Goal: Download file/media

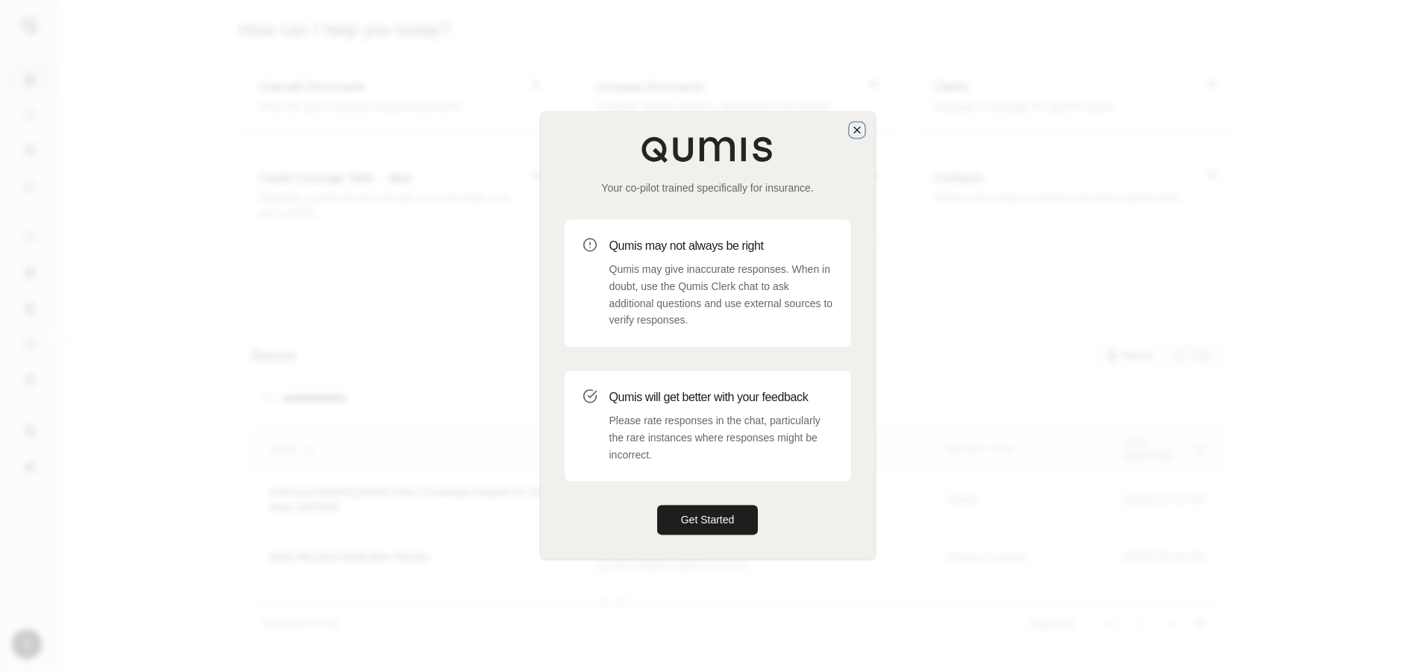
click at [854, 132] on icon "button" at bounding box center [857, 130] width 6 height 6
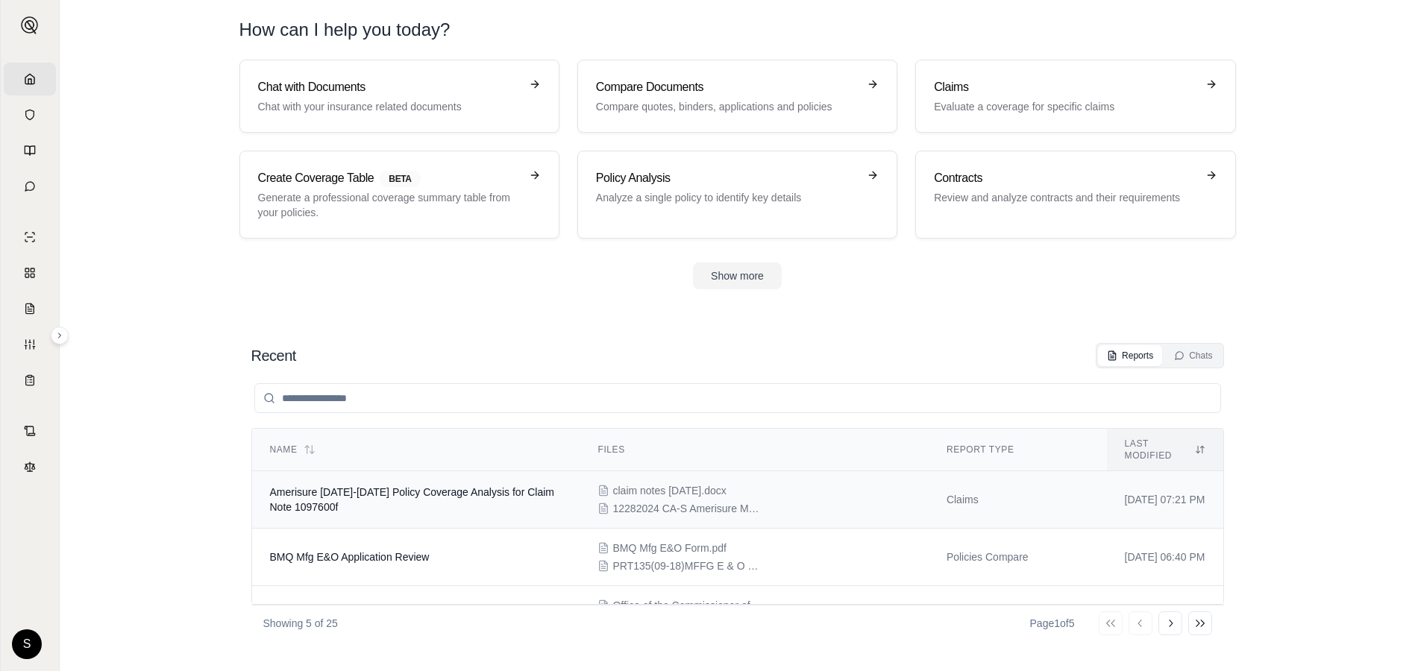
click at [327, 486] on span "Amerisure 2024-2025 Policy Coverage Analysis for Claim Note 1097600f" at bounding box center [412, 499] width 284 height 27
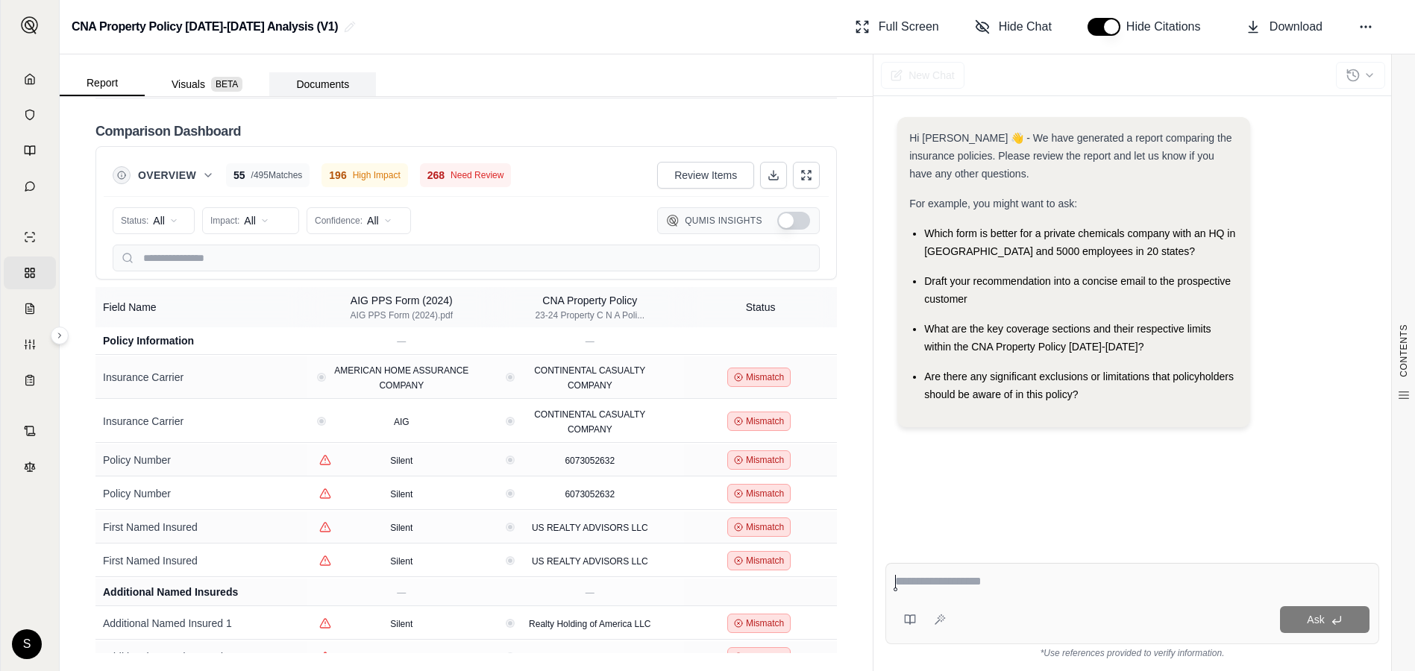
click at [348, 73] on button "Documents" at bounding box center [322, 84] width 107 height 24
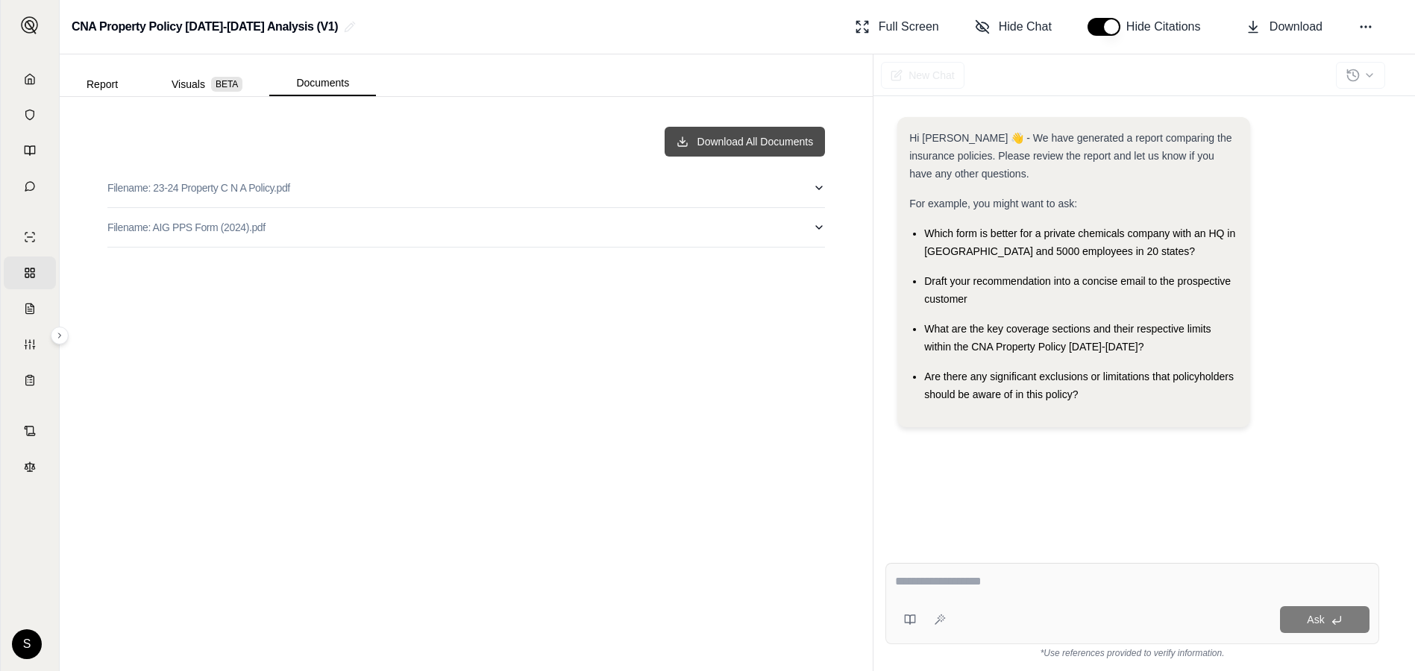
click at [718, 144] on button "Download All Documents" at bounding box center [744, 142] width 161 height 30
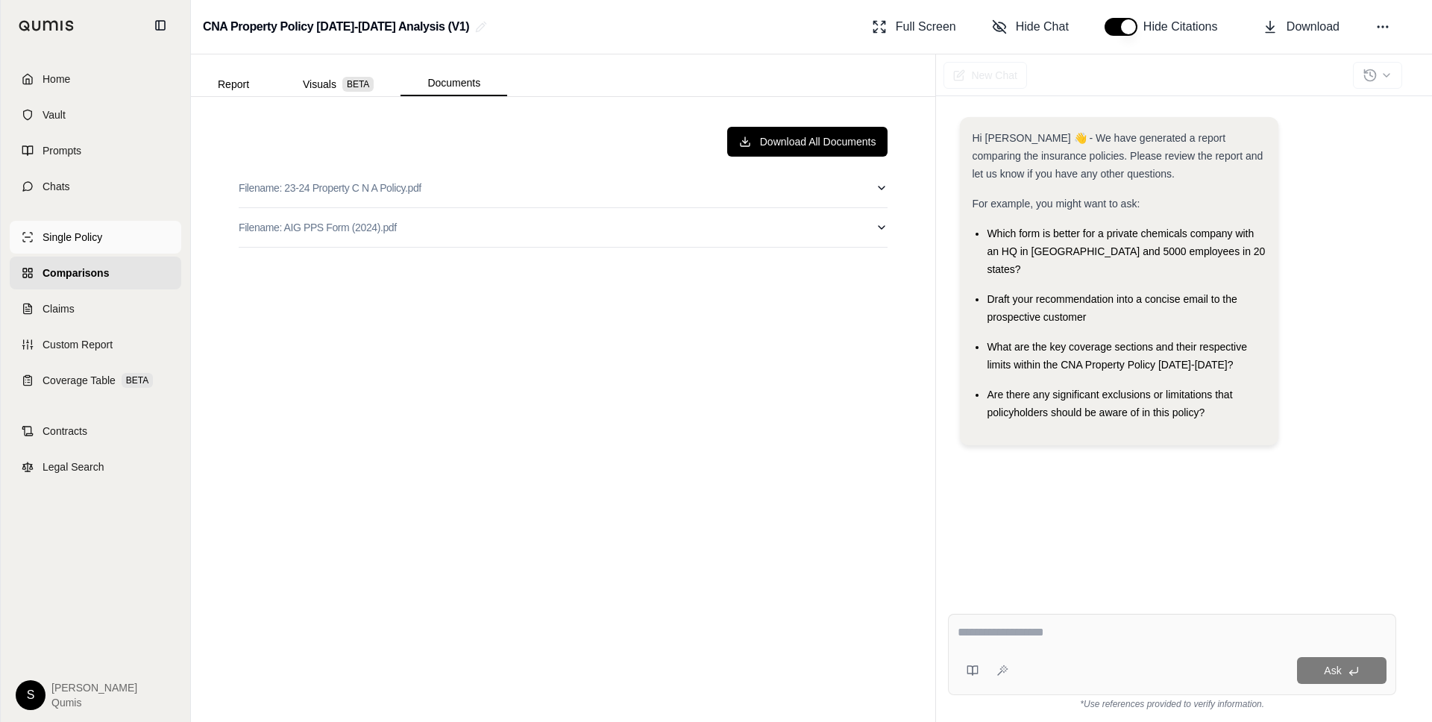
click at [56, 243] on span "Single Policy" at bounding box center [73, 237] width 60 height 15
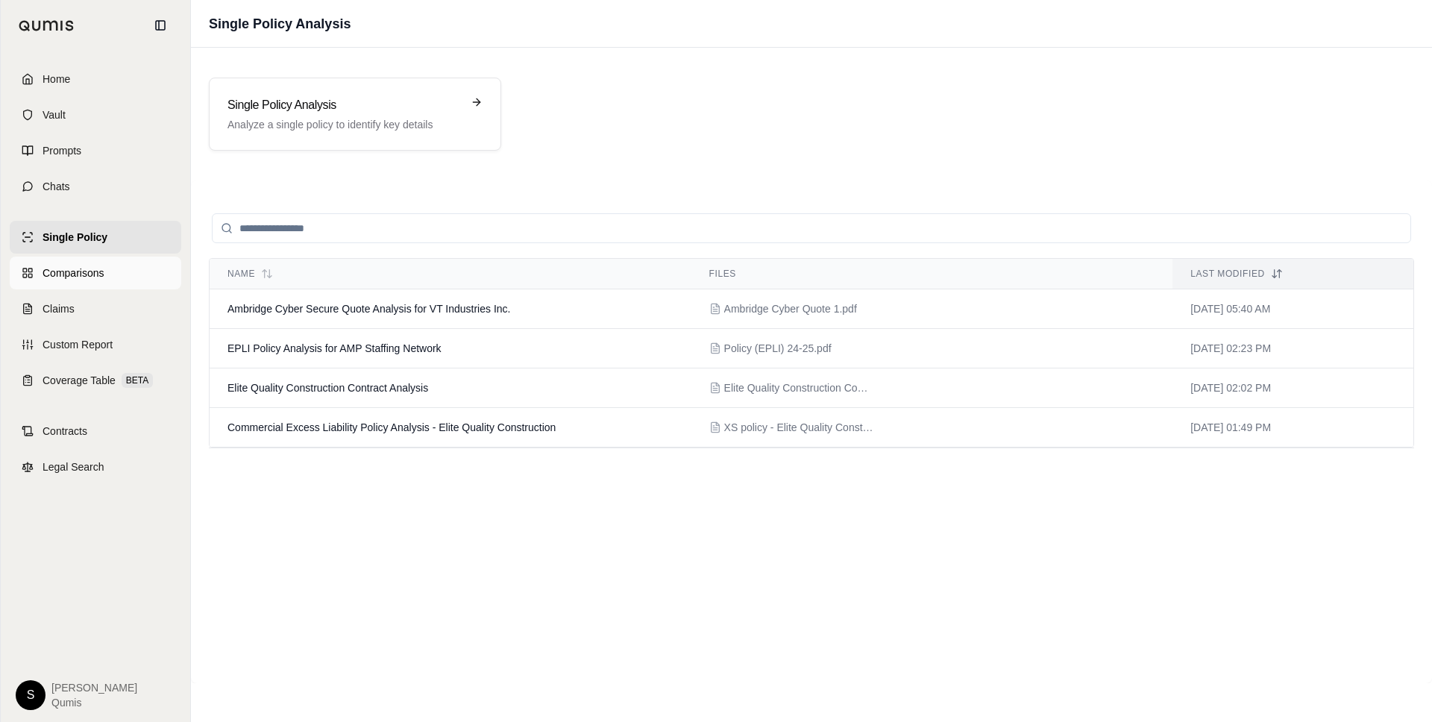
click at [28, 281] on link "Comparisons" at bounding box center [96, 273] width 172 height 33
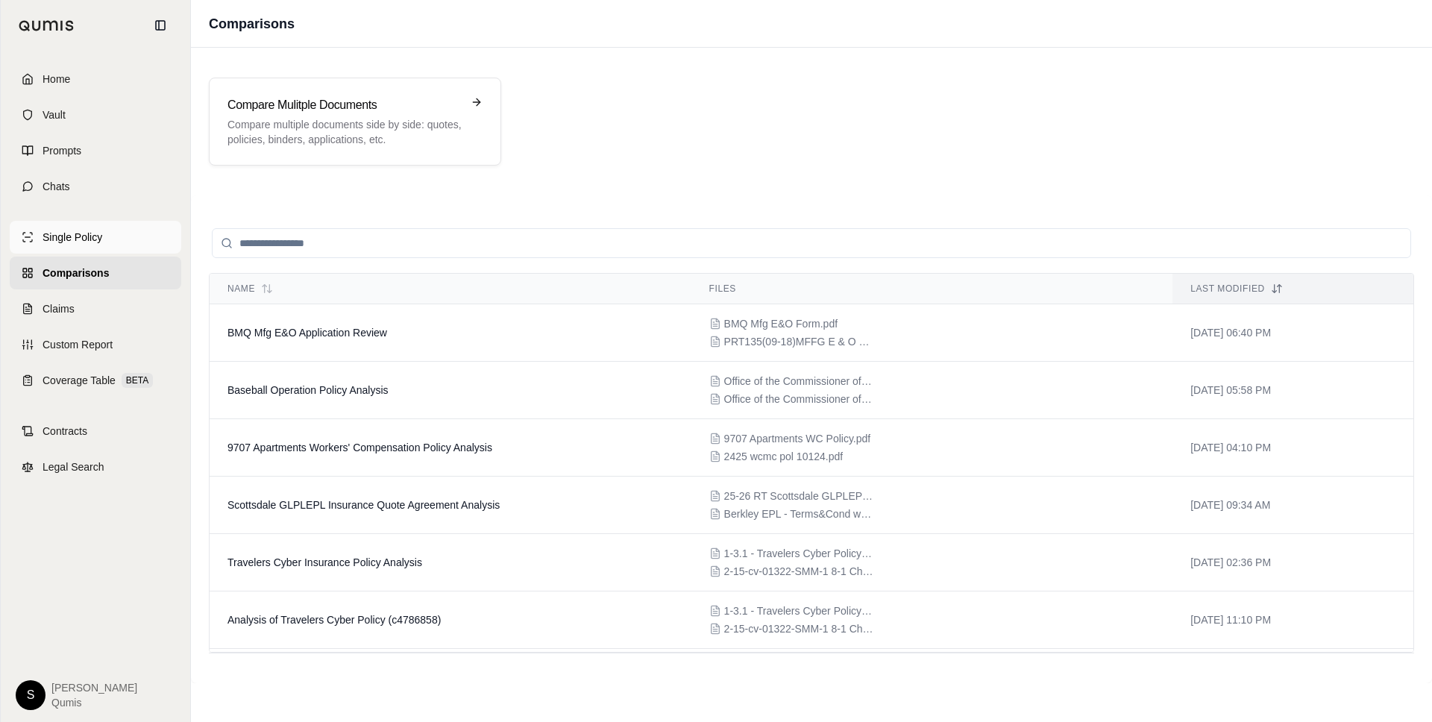
click at [58, 239] on span "Single Policy" at bounding box center [73, 237] width 60 height 15
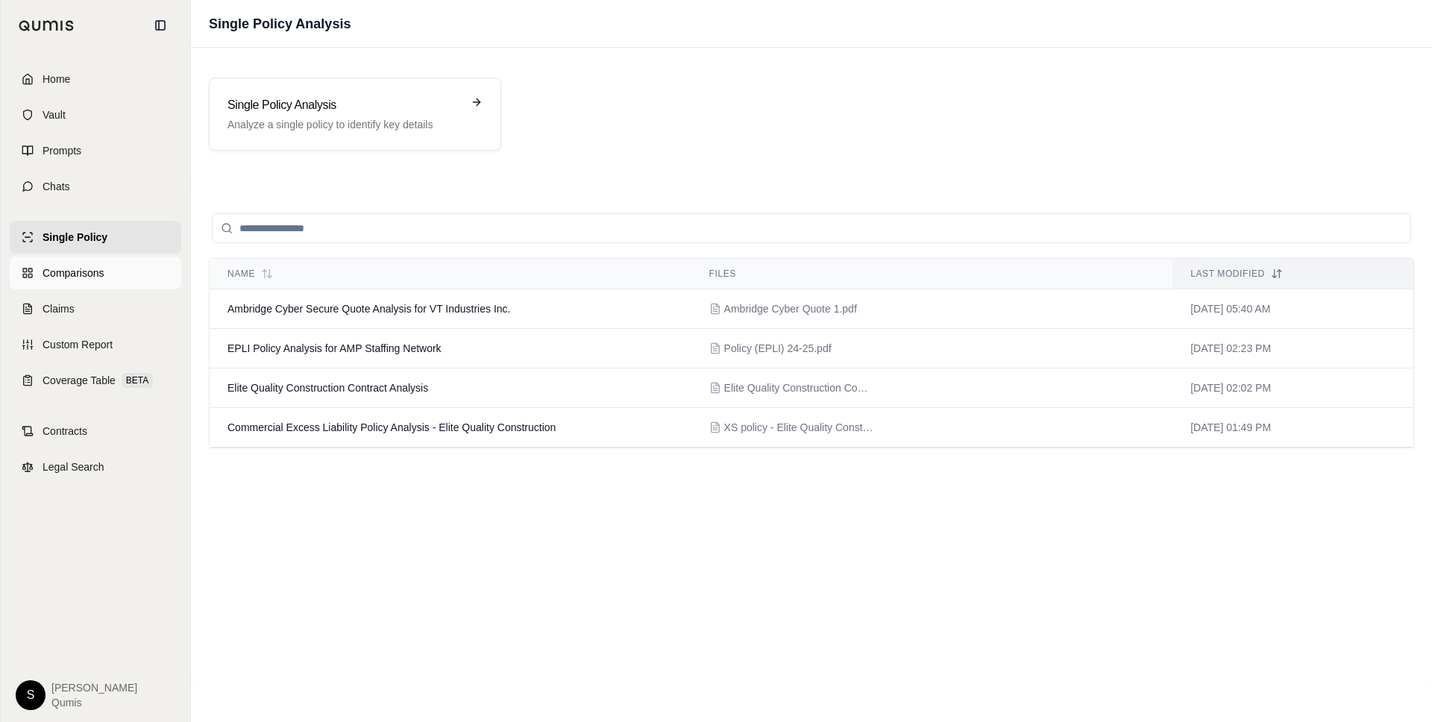
click at [58, 278] on span "Comparisons" at bounding box center [73, 272] width 61 height 15
